Goal: Task Accomplishment & Management: Use online tool/utility

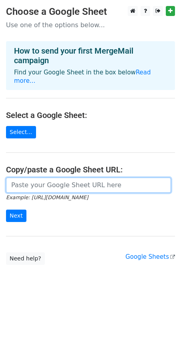
click at [87, 178] on input "url" at bounding box center [88, 185] width 165 height 15
paste input "https://docs.google.com/spreadsheets/d/1nXTgCDeu0ragu1tpSQVVDw2E1oqqR42R4rNdX1E…"
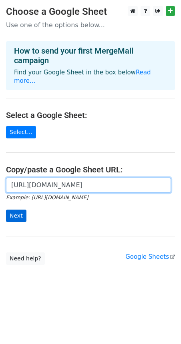
type input "https://docs.google.com/spreadsheets/d/1nXTgCDeu0ragu1tpSQVVDw2E1oqqR42R4rNdX1E…"
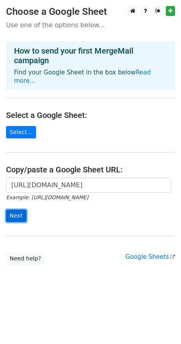
scroll to position [0, 0]
click at [14, 210] on input "Next" at bounding box center [16, 216] width 20 height 12
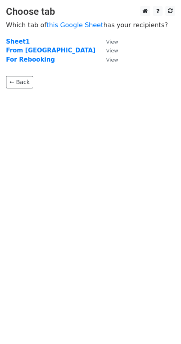
click at [32, 65] on p "← Back" at bounding box center [90, 76] width 169 height 24
click at [30, 59] on strong "For Rebooking" at bounding box center [30, 59] width 49 height 7
click at [24, 54] on strong "From [GEOGRAPHIC_DATA]" at bounding box center [51, 50] width 90 height 7
click at [24, 56] on strong "For Rebooking" at bounding box center [30, 59] width 49 height 7
click at [24, 57] on strong "For Rebooking" at bounding box center [30, 59] width 49 height 7
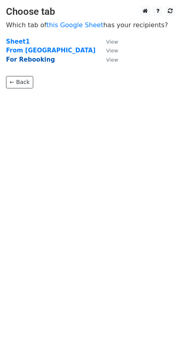
click at [27, 62] on strong "For Rebooking" at bounding box center [30, 59] width 49 height 7
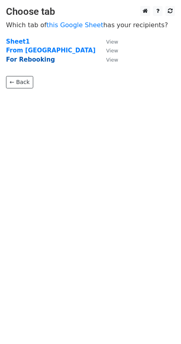
click at [27, 62] on strong "For Rebooking" at bounding box center [30, 59] width 49 height 7
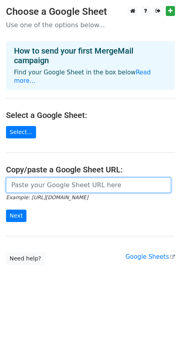
click at [37, 178] on input "url" at bounding box center [88, 185] width 165 height 15
paste input "[URL][DOMAIN_NAME]"
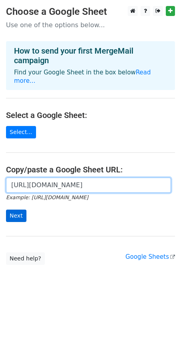
type input "[URL][DOMAIN_NAME]"
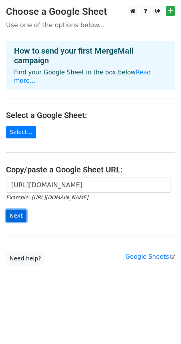
click at [18, 210] on input "Next" at bounding box center [16, 216] width 20 height 12
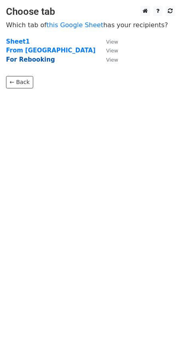
click at [32, 61] on strong "For Rebooking" at bounding box center [30, 59] width 49 height 7
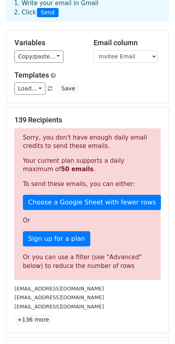
scroll to position [154, 0]
